Goal: Transaction & Acquisition: Purchase product/service

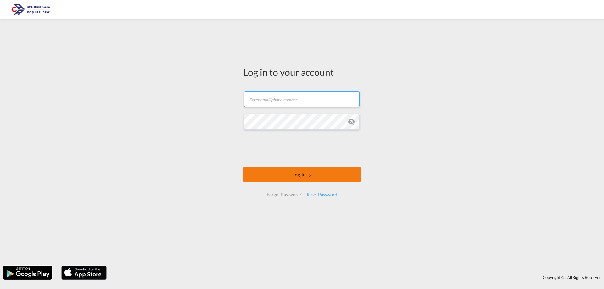
type input "[EMAIL_ADDRESS][DOMAIN_NAME]"
click at [309, 176] on md-icon "LOGIN" at bounding box center [309, 175] width 4 height 4
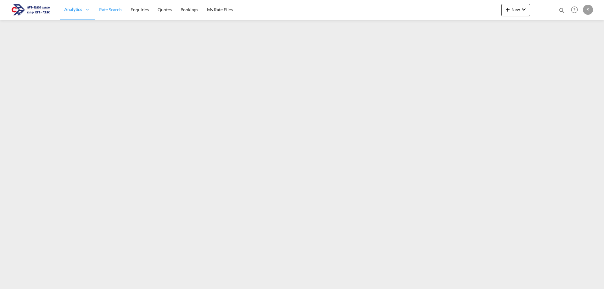
click at [114, 9] on span "Rate Search" at bounding box center [110, 9] width 23 height 5
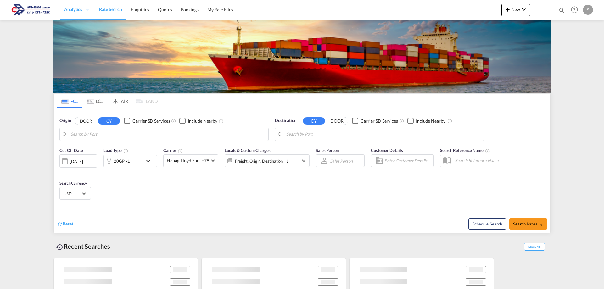
type input "Ningbo, CNNGB"
type input "Ashdod, ILASH"
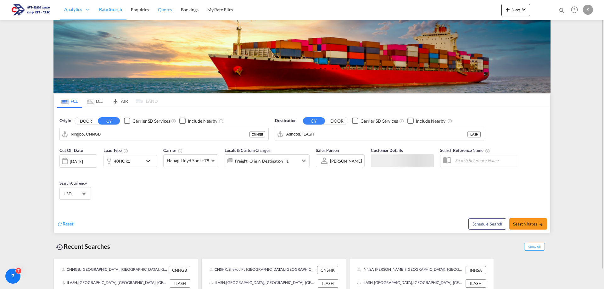
click at [165, 11] on span "Quotes" at bounding box center [165, 9] width 14 height 5
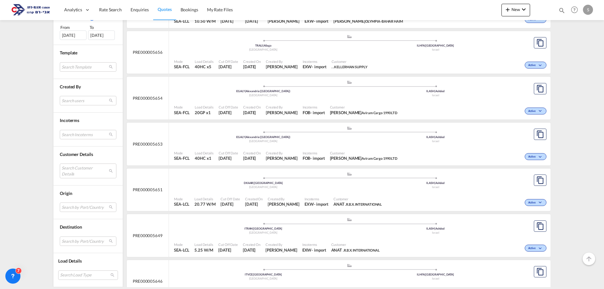
scroll to position [1573, 0]
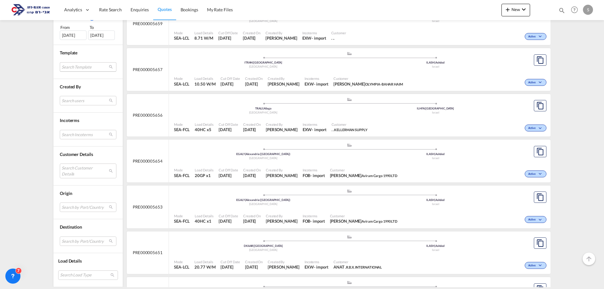
click at [76, 69] on md-select "Search Template [PERSON_NAME] zehavian | [DATE] Done" at bounding box center [88, 66] width 57 height 9
click at [25, 100] on md-backdrop at bounding box center [302, 144] width 604 height 289
click at [71, 171] on md-select "Search Customer Details user name user tal Zultan [EMAIL_ADDRESS][DOMAIN_NAME] …" at bounding box center [88, 171] width 57 height 14
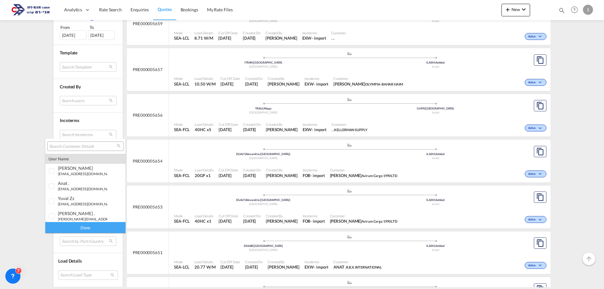
click at [70, 145] on input "search" at bounding box center [83, 147] width 68 height 6
type input "מ"
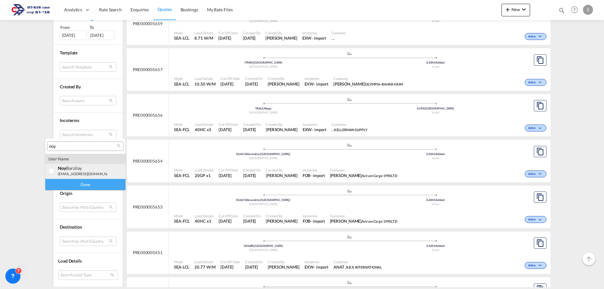
type input "noy"
click at [55, 169] on div at bounding box center [52, 171] width 6 height 6
click at [67, 183] on div "Done" at bounding box center [85, 184] width 80 height 11
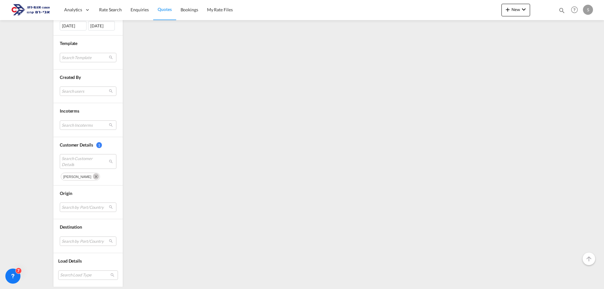
scroll to position [0, 0]
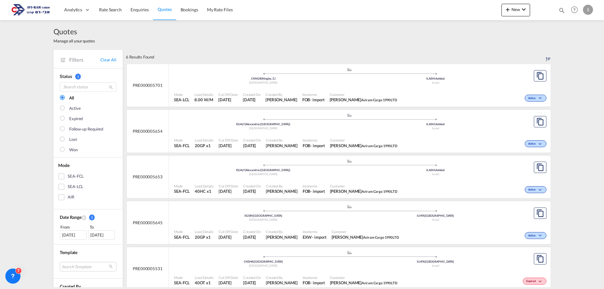
click at [332, 96] on div "Customer [PERSON_NAME] Aviram Cargo 1990 LTD" at bounding box center [363, 98] width 73 height 16
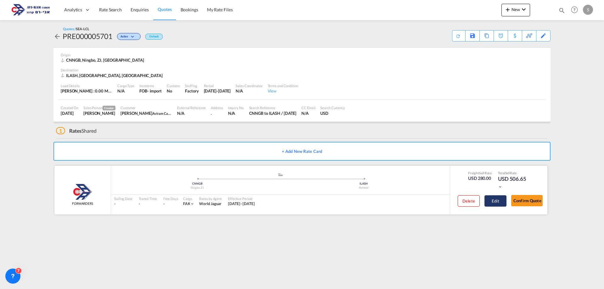
click at [496, 200] on button "Edit" at bounding box center [495, 200] width 22 height 11
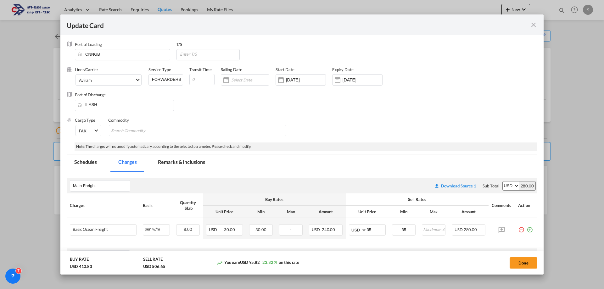
select select "per_ton"
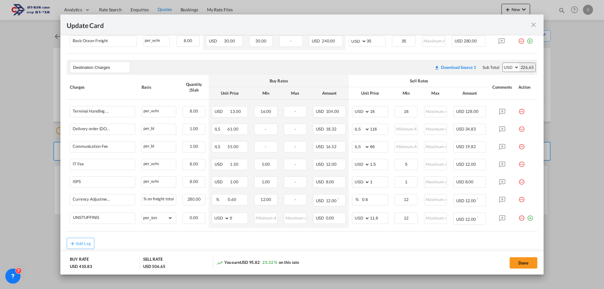
scroll to position [212, 0]
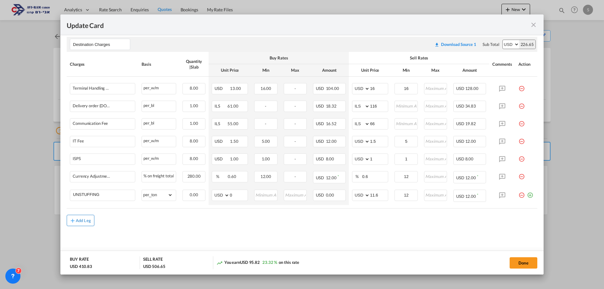
click at [85, 222] on div "Add Leg" at bounding box center [83, 221] width 15 height 4
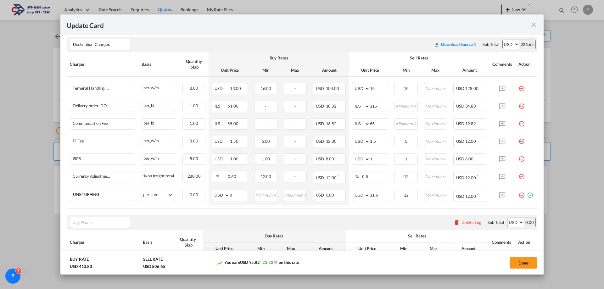
click at [85, 222] on input "Leg Name" at bounding box center [101, 222] width 57 height 9
click at [103, 163] on span "Origin Charges" at bounding box center [91, 164] width 28 height 5
type input "Origin Charges"
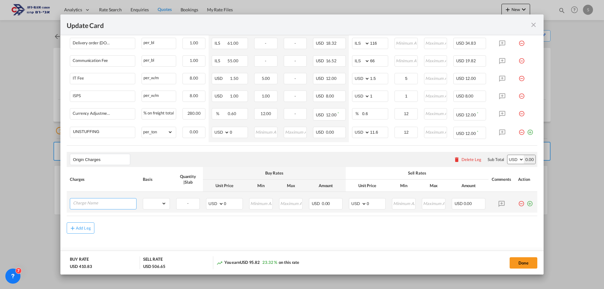
click at [118, 205] on input "Charge Name" at bounding box center [104, 202] width 63 height 9
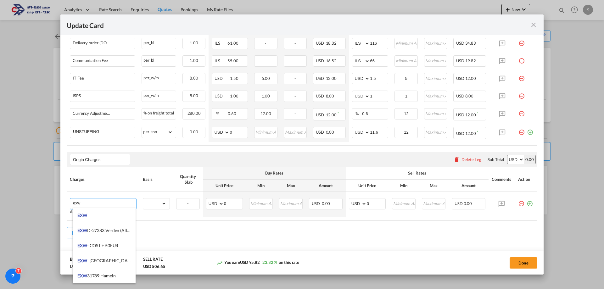
click at [111, 215] on li "EXW" at bounding box center [104, 215] width 63 height 15
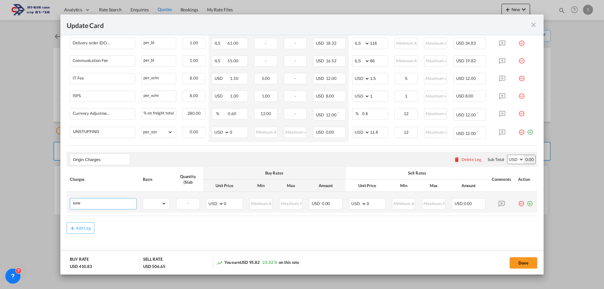
type input "EXW"
click at [147, 204] on select "gross_weight volumetric_weight per_shipment per_bl per_km per_hawb per_kg flat …" at bounding box center [154, 203] width 23 height 10
select select "per_shipment"
click at [143, 198] on select "gross_weight volumetric_weight per_shipment per_bl per_km per_hawb per_kg flat …" at bounding box center [154, 203] width 23 height 10
drag, startPoint x: 367, startPoint y: 202, endPoint x: 353, endPoint y: 217, distance: 20.7
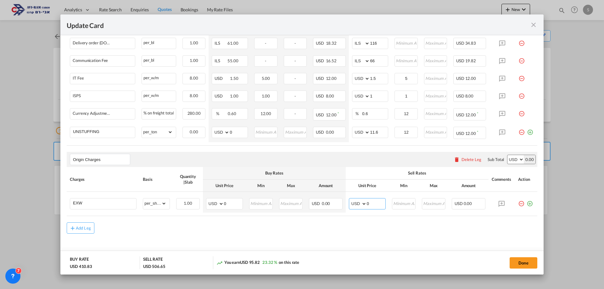
click at [350, 217] on air-lcl-rate-modification "Main Freight Please enter leg name Leg Name Already Exists Download Source 1 Su…" at bounding box center [302, 65] width 471 height 336
type input "495"
click at [518, 265] on button "Done" at bounding box center [524, 262] width 28 height 11
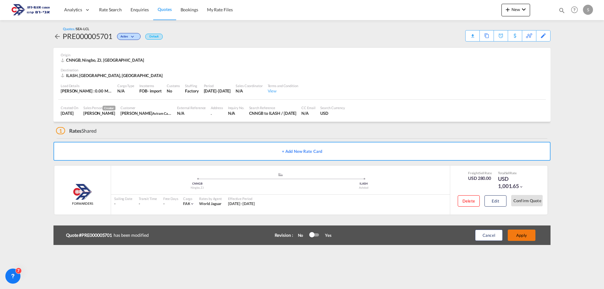
click at [526, 235] on button "Apply" at bounding box center [522, 235] width 28 height 11
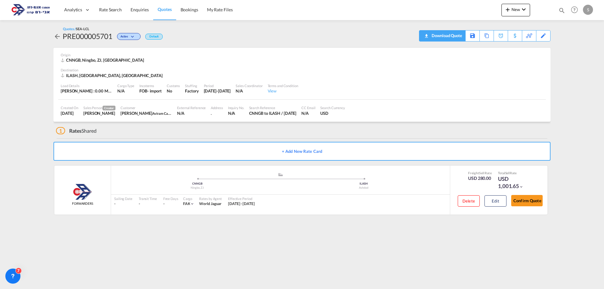
click at [457, 40] on div "Download Quote" at bounding box center [446, 36] width 32 height 10
click at [107, 10] on span "Rate Search" at bounding box center [110, 9] width 23 height 5
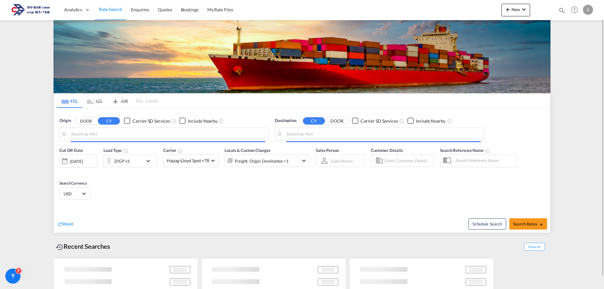
type input "Ningbo, CNNGB"
type input "Ashdod, ILASH"
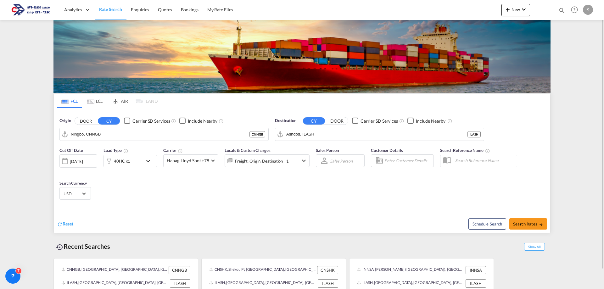
click at [98, 102] on md-tab-item "LCL" at bounding box center [94, 101] width 25 height 14
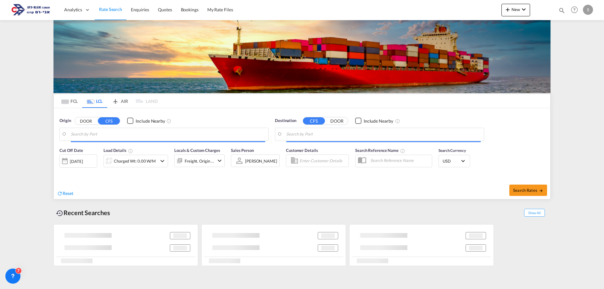
type input "Busan, KRPUS"
type input "Ashdod, ILASH"
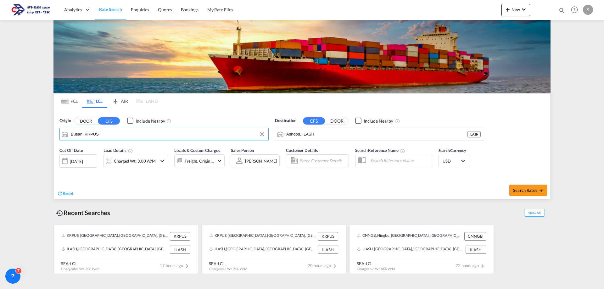
click at [91, 136] on input "Busan, KRPUS" at bounding box center [168, 134] width 194 height 9
paste input "[PERSON_NAME]"
click at [91, 151] on div "[GEOGRAPHIC_DATA] ([GEOGRAPHIC_DATA]) [GEOGRAPHIC_DATA] ROBUH" at bounding box center [120, 151] width 120 height 19
type input "[GEOGRAPHIC_DATA] ([GEOGRAPHIC_DATA]), ROBUH"
click at [137, 163] on div "Charged Wt: 3.00 W/M" at bounding box center [135, 161] width 42 height 9
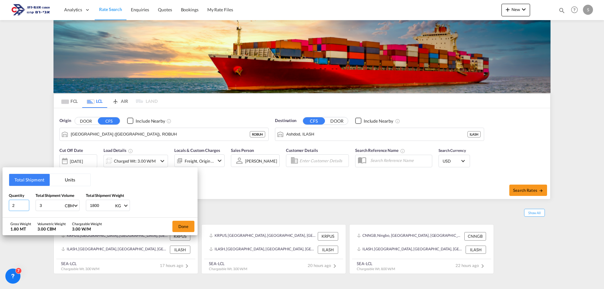
drag, startPoint x: 23, startPoint y: 205, endPoint x: 5, endPoint y: 204, distance: 18.3
click at [5, 204] on div "Total Shipment Units Quantity 2 Total Shipment Volume 3 CBM CBM CFT Total Shipm…" at bounding box center [100, 192] width 195 height 50
type input "5"
type input "2764"
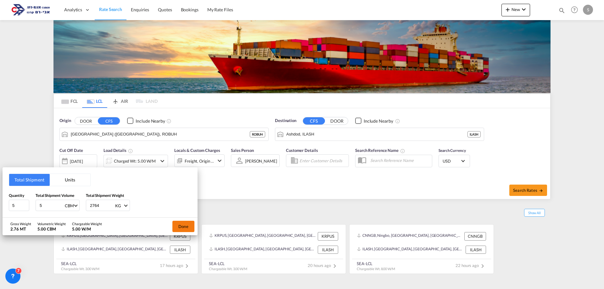
click at [180, 226] on button "Done" at bounding box center [183, 226] width 22 height 11
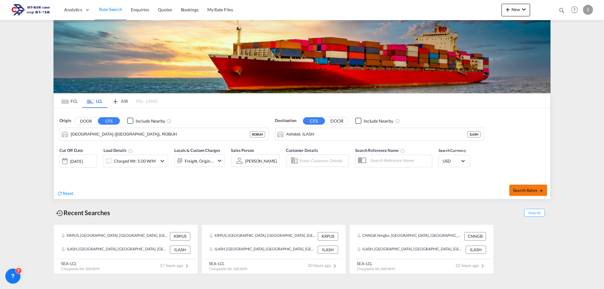
click at [533, 188] on span "Search Rates" at bounding box center [528, 190] width 30 height 5
type input "ROBUH to ILASH / [DATE]"
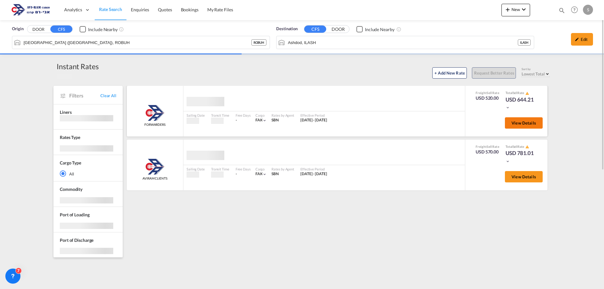
click at [519, 125] on span "View Details" at bounding box center [523, 122] width 25 height 5
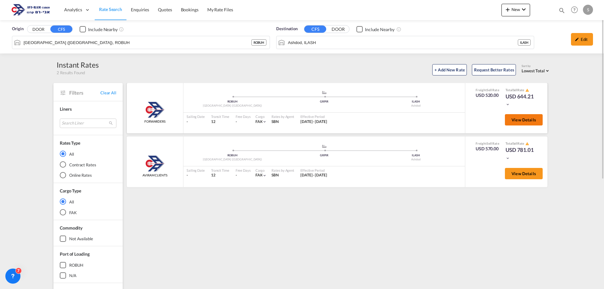
click at [523, 116] on button "View Details" at bounding box center [524, 119] width 38 height 11
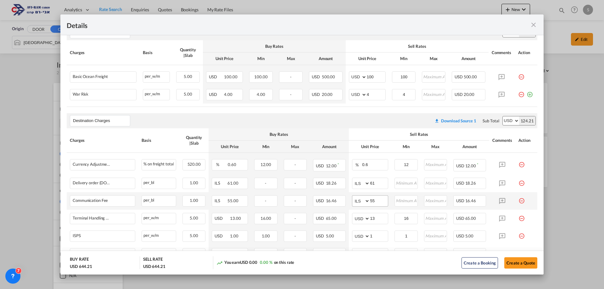
scroll to position [178, 0]
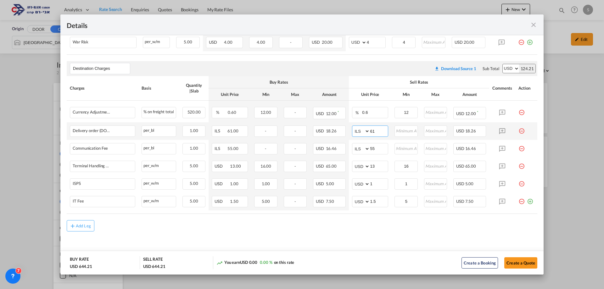
drag, startPoint x: 375, startPoint y: 131, endPoint x: 344, endPoint y: 137, distance: 31.5
click at [344, 137] on tr "Delivery order (DO Fee) Please Enter Already Exists per_bl per_bl can not appli…" at bounding box center [302, 131] width 471 height 18
type input "116"
type input "66"
type input "16"
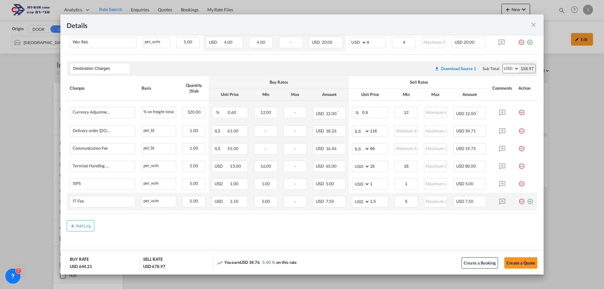
click at [527, 199] on md-icon "icon-plus-circle-outline green-400-fg" at bounding box center [530, 199] width 6 height 6
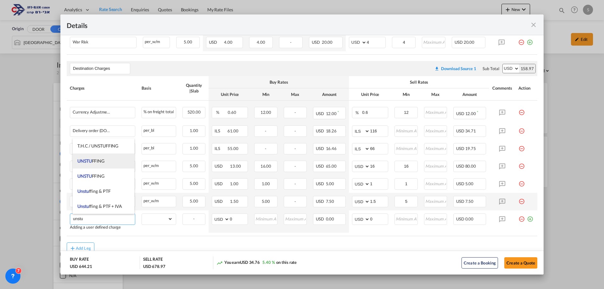
click at [106, 162] on li "UNSTU FFING" at bounding box center [104, 160] width 62 height 15
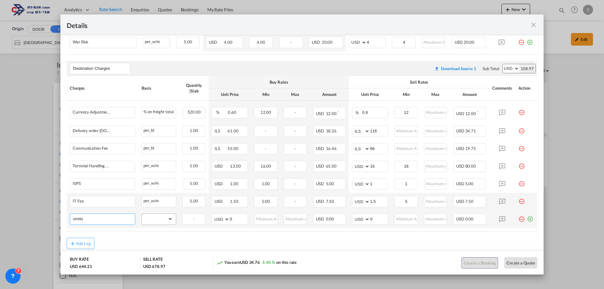
type input "UNSTUFFING"
click at [154, 222] on select "gross_weight volumetric_weight per_shipment per_bl per_km per_hawb per_kg flat …" at bounding box center [157, 219] width 31 height 10
select select "per_ton"
click at [142, 214] on select "gross_weight volumetric_weight per_shipment per_bl per_km per_hawb per_kg flat …" at bounding box center [157, 219] width 31 height 10
drag, startPoint x: 369, startPoint y: 216, endPoint x: 360, endPoint y: 219, distance: 9.6
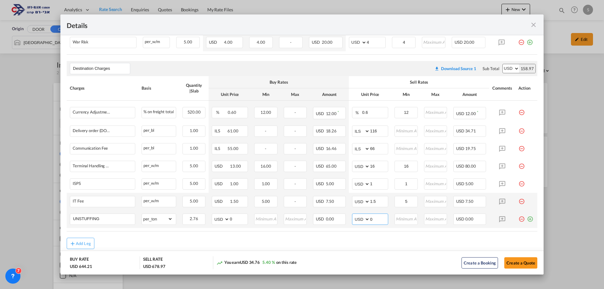
click at [360, 219] on md-input-container "AED AFN ALL AMD ANG AOA ARS AUD AWG AZN BAM BBD BDT BGN BHD BIF BMD BND BOB BRL…" at bounding box center [370, 219] width 36 height 11
type input "11.6"
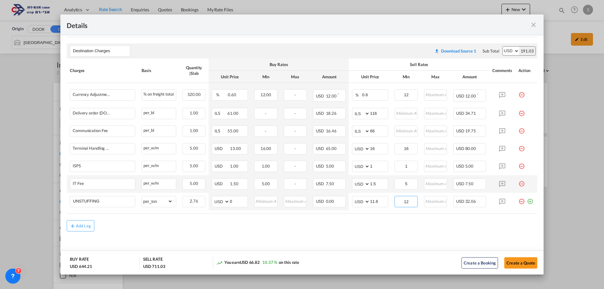
scroll to position [38, 0]
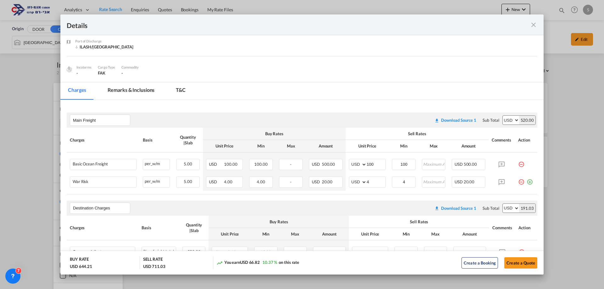
type input "12"
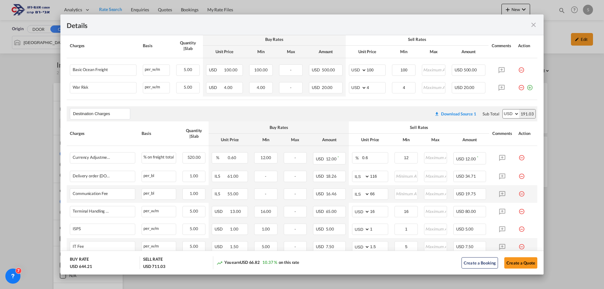
scroll to position [196, 0]
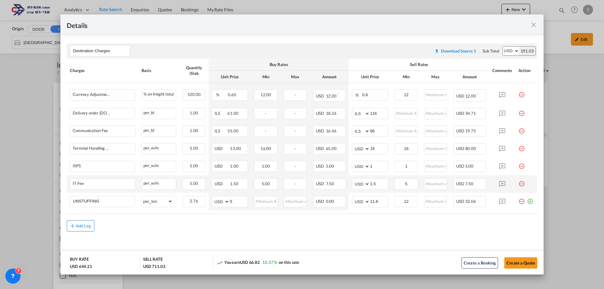
click at [79, 228] on button "Add Leg" at bounding box center [81, 225] width 28 height 11
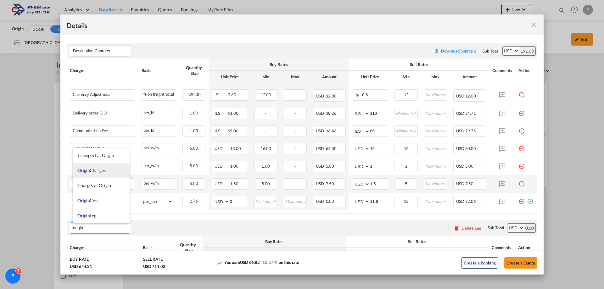
click at [96, 174] on li "Origin Charges" at bounding box center [101, 170] width 57 height 15
type input "Origin Charges"
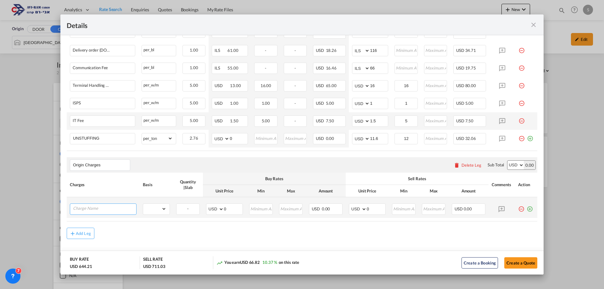
click at [103, 210] on input "Charge Name" at bounding box center [104, 208] width 63 height 9
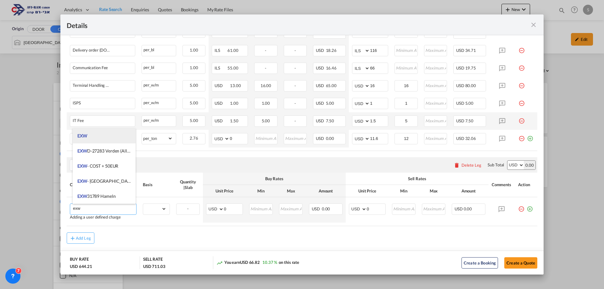
click at [106, 137] on li "EXW" at bounding box center [104, 135] width 63 height 15
type input "EXW"
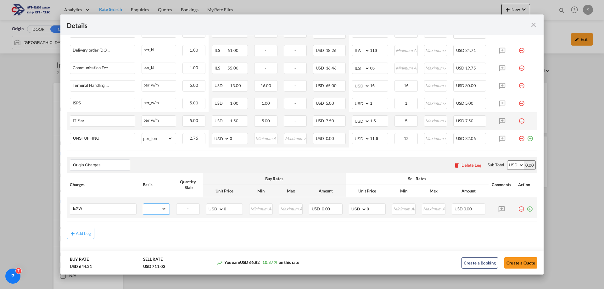
drag, startPoint x: 150, startPoint y: 210, endPoint x: 148, endPoint y: 206, distance: 4.3
click at [149, 207] on select "gross_weight volumetric_weight per_shipment per_bl per_km per_hawb per_kg flat …" at bounding box center [154, 209] width 23 height 10
select select "per_shipment"
click at [143, 204] on select "gross_weight volumetric_weight per_shipment per_bl per_km per_hawb per_kg flat …" at bounding box center [154, 209] width 23 height 10
drag, startPoint x: 370, startPoint y: 208, endPoint x: 344, endPoint y: 207, distance: 26.4
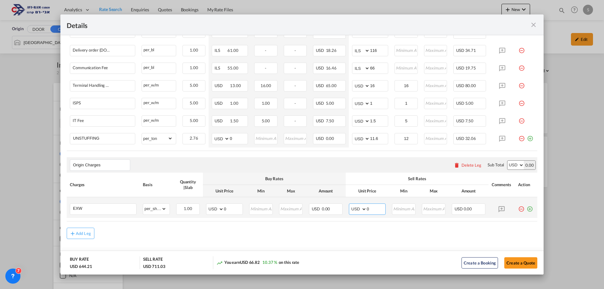
click at [346, 207] on td "AED AFN ALL AMD ANG AOA ARS AUD AWG AZN BAM BBD BDT BGN BHD BIF BMD BND [PERSON…" at bounding box center [367, 207] width 43 height 21
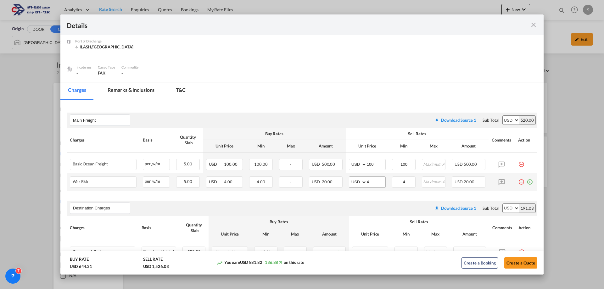
type input "815"
drag, startPoint x: 371, startPoint y: 181, endPoint x: 359, endPoint y: 179, distance: 11.8
click at [359, 179] on md-input-container "AED AFN ALL AMD ANG AOA ARS AUD AWG AZN BAM BBD BDT BGN BHD BIF BMD BND [PERSON…" at bounding box center [367, 181] width 37 height 11
click at [375, 182] on input "4" at bounding box center [376, 181] width 19 height 9
drag, startPoint x: 407, startPoint y: 180, endPoint x: 399, endPoint y: 180, distance: 7.5
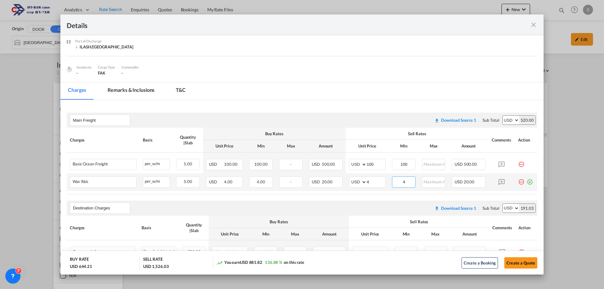
click at [399, 180] on input "4" at bounding box center [404, 181] width 23 height 9
click at [371, 185] on input "4" at bounding box center [376, 181] width 19 height 9
drag, startPoint x: 371, startPoint y: 184, endPoint x: 337, endPoint y: 183, distance: 34.3
click at [337, 183] on tr "War Risk Please Enter Already Exists per_w/m per_w/m can not applied for this c…" at bounding box center [302, 182] width 471 height 18
type input "2"
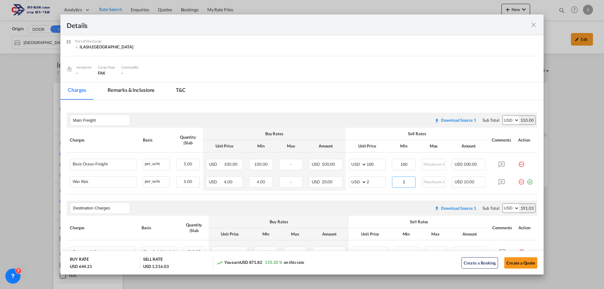
type input "2"
click at [374, 130] on th "Sell Rates" at bounding box center [417, 134] width 143 height 12
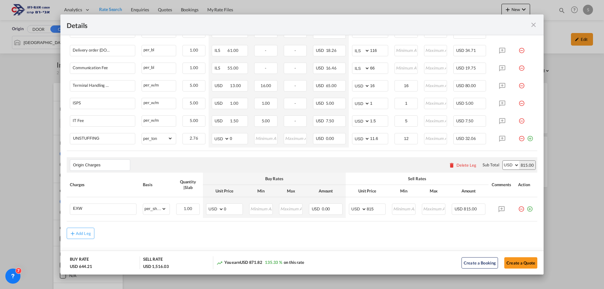
scroll to position [266, 0]
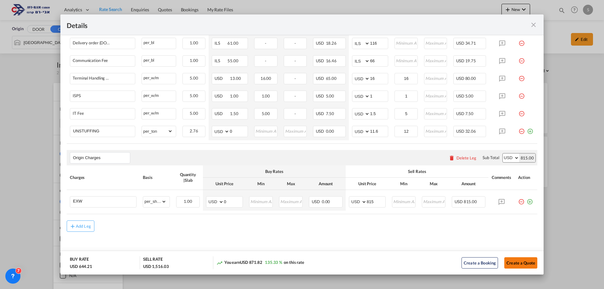
click at [522, 263] on button "Create a Quote" at bounding box center [520, 262] width 33 height 11
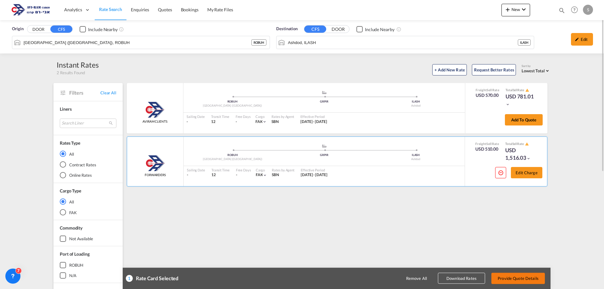
click at [528, 282] on button "Provide Quote Details" at bounding box center [517, 278] width 53 height 11
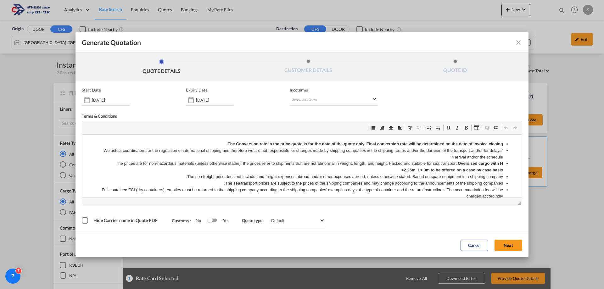
scroll to position [0, 0]
click at [294, 96] on md-select "Select Incoterms FAS - export Free Alongside Ship FAS - import Free Alongside S…" at bounding box center [334, 99] width 88 height 11
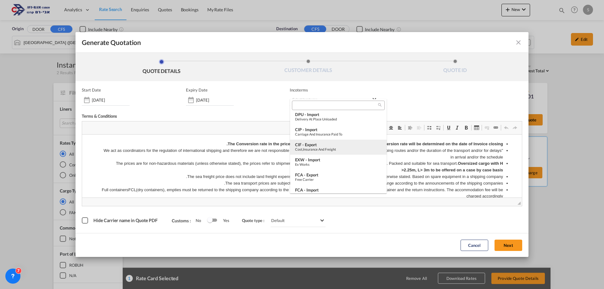
scroll to position [49, 0]
click at [332, 159] on div "EXW - import" at bounding box center [338, 158] width 87 height 5
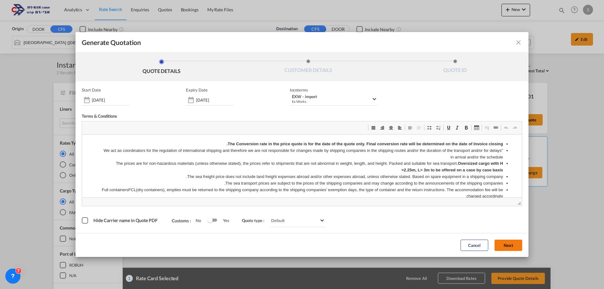
click at [501, 247] on button "Next" at bounding box center [508, 245] width 28 height 11
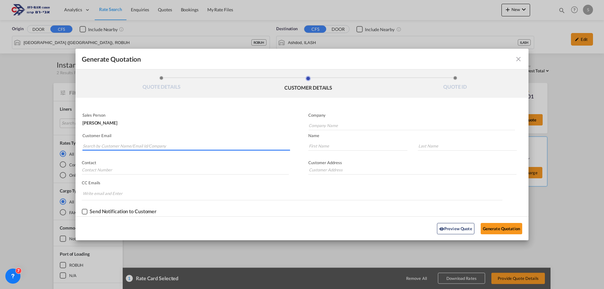
click at [185, 147] on input "Search by Customer Name/Email Id/Company" at bounding box center [186, 145] width 207 height 9
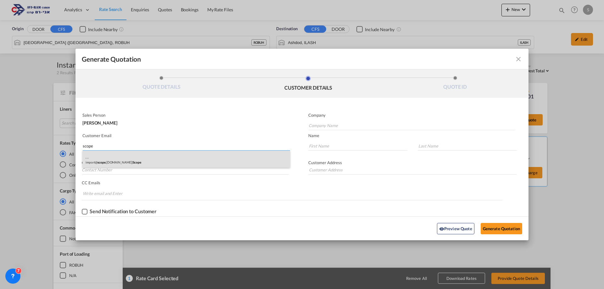
type input "scope"
click at [151, 160] on div ". . import@ scope .[DOMAIN_NAME] | Scope" at bounding box center [186, 159] width 208 height 17
type input "Scope"
type input "[EMAIL_ADDRESS][DOMAIN_NAME]"
type input "."
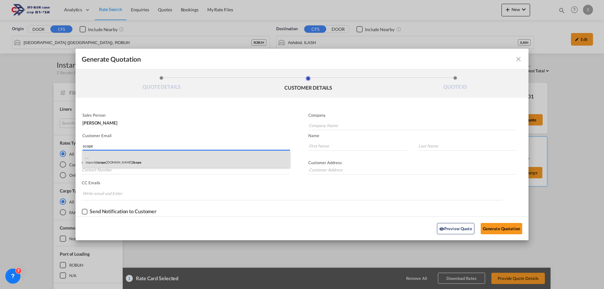
type input "."
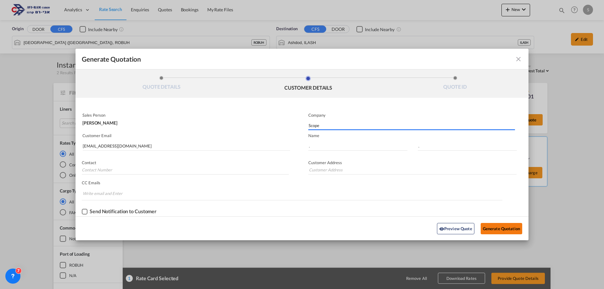
click at [507, 230] on button "Generate Quotation" at bounding box center [502, 228] width 42 height 11
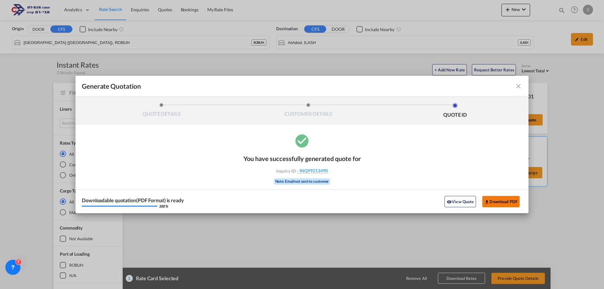
click at [508, 201] on button "Download PDF" at bounding box center [500, 201] width 37 height 11
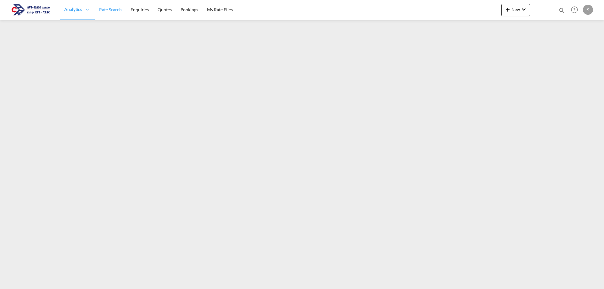
click at [113, 6] on link "Rate Search" at bounding box center [110, 10] width 31 height 20
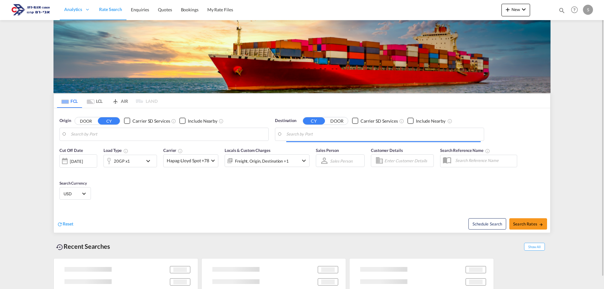
type input "Ningbo, CNNGB"
type input "Ashdod, ILASH"
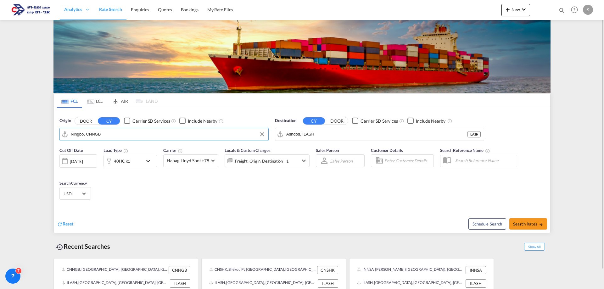
click at [112, 134] on input "Ningbo, CNNGB" at bounding box center [168, 134] width 194 height 9
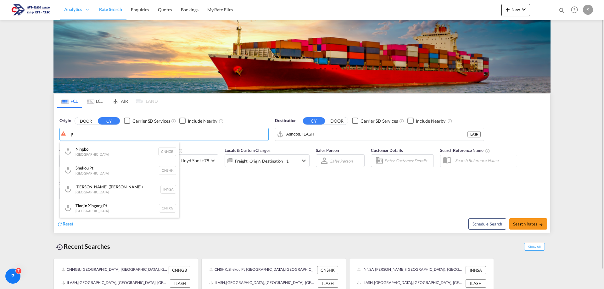
type input "י"
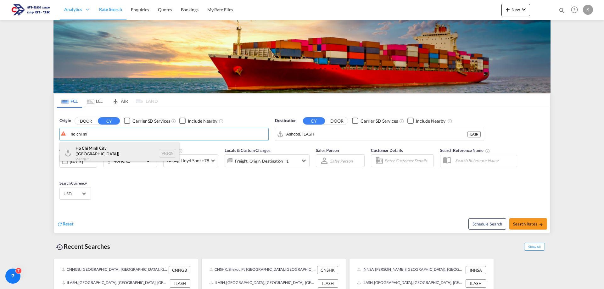
click at [109, 145] on div "Ho Chi Mi nh City (Saigon) Viet Nam VNSGN" at bounding box center [120, 153] width 120 height 23
type input "Ho Chi Minh City (Saigon), VNSGN"
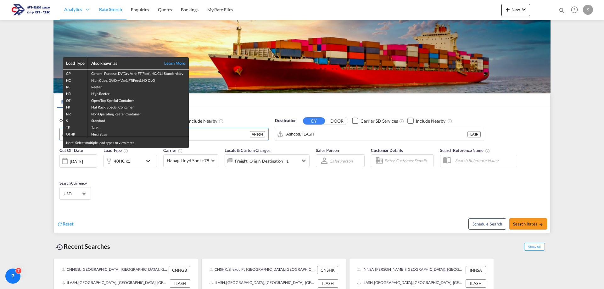
click at [133, 160] on div "Load Type Also known as Learn More GP General Purpose, DV(Dry Van), FT(Feet), H…" at bounding box center [302, 144] width 604 height 289
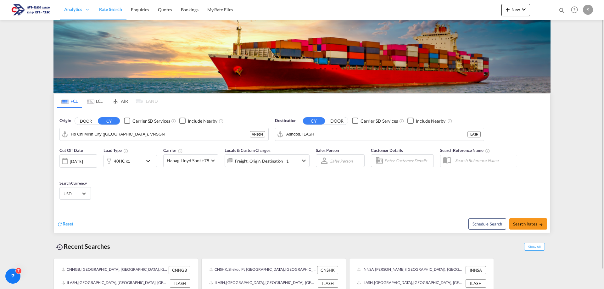
click at [121, 163] on div "40HC x1" at bounding box center [122, 161] width 16 height 9
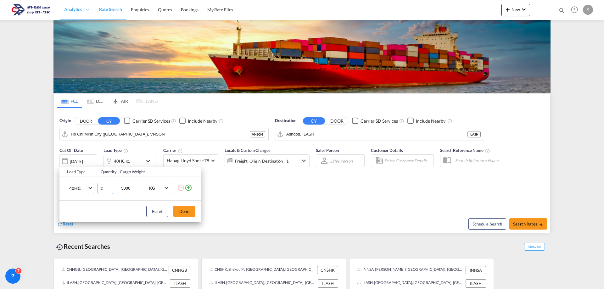
type input "2"
click at [109, 186] on input "2" at bounding box center [106, 188] width 16 height 11
click at [183, 209] on button "Done" at bounding box center [184, 211] width 22 height 11
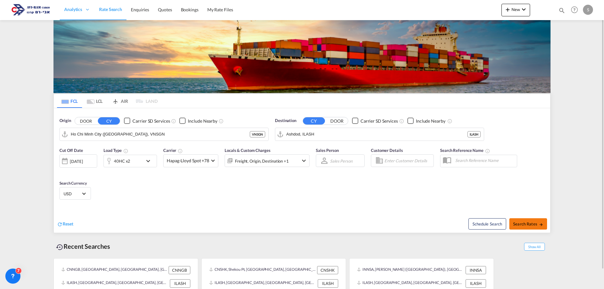
click at [541, 226] on md-icon "icon-arrow-right" at bounding box center [541, 224] width 4 height 4
type input "VNSGN to ILASH / 18 Sep 2025"
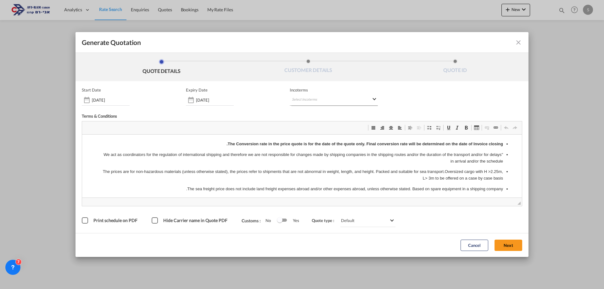
click at [299, 98] on md-select "Select Incoterms CIF - import Cost,Insurance and Freight CIP - import Carriage …" at bounding box center [334, 99] width 88 height 11
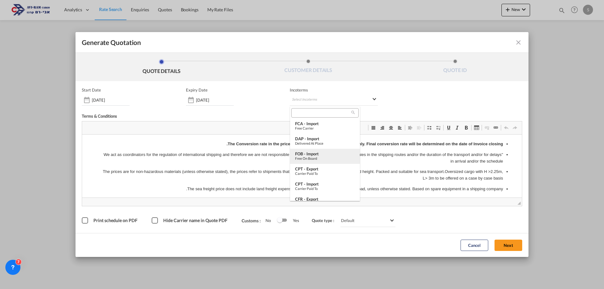
click at [317, 152] on div "FOB - import" at bounding box center [325, 153] width 60 height 5
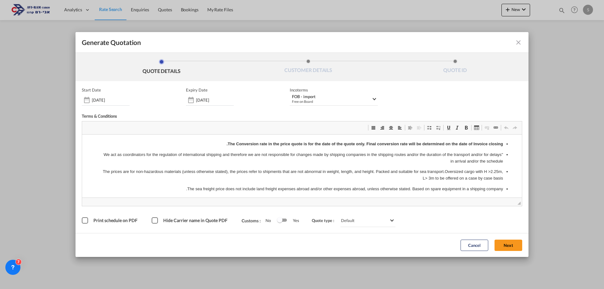
click at [504, 245] on button "Next" at bounding box center [508, 245] width 28 height 11
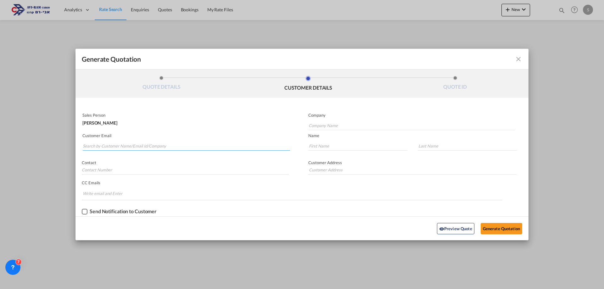
click at [114, 146] on input "Search by Customer Name/Email Id/Company" at bounding box center [186, 145] width 207 height 9
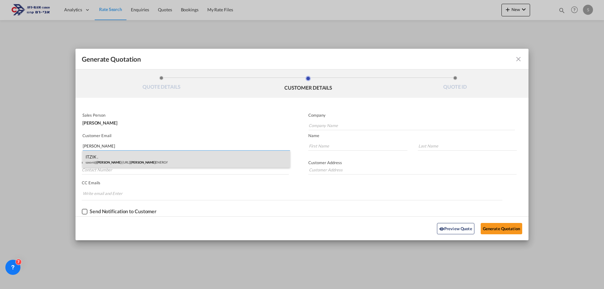
type input "ISER"
click at [111, 156] on div "ITZIK . sasoni@ iser -energy.com | ISER ENERGY" at bounding box center [186, 159] width 208 height 17
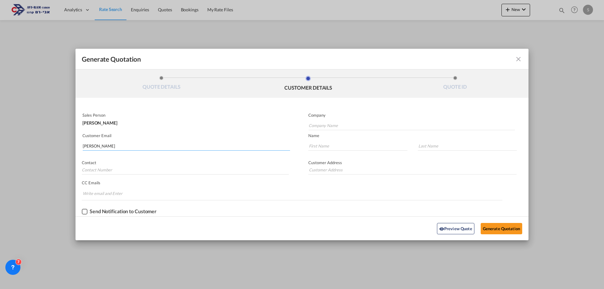
type input "ISER ENERGY"
type input "sasoni@iser-energy.com"
type input "ITZIK"
type input "."
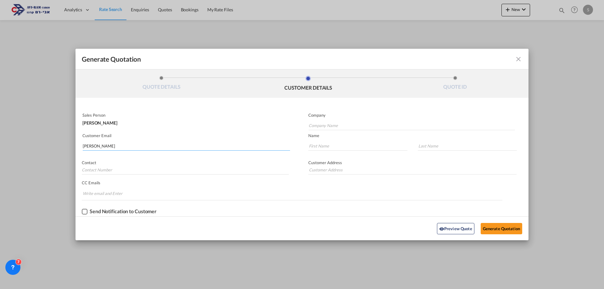
type input "."
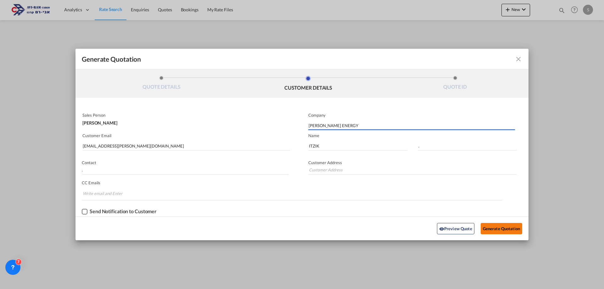
click at [498, 232] on button "Generate Quotation" at bounding box center [502, 228] width 42 height 11
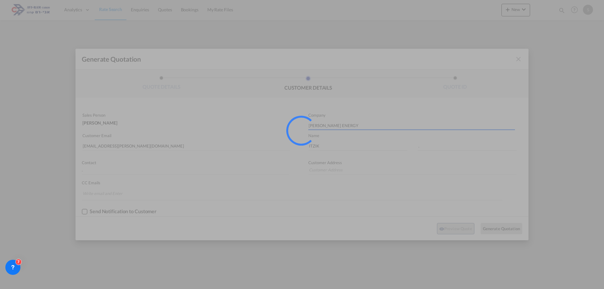
type input "."
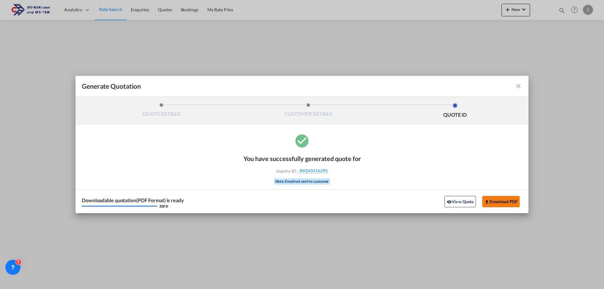
click at [496, 202] on button "Download PDF" at bounding box center [500, 201] width 37 height 11
